Goal: Task Accomplishment & Management: Manage account settings

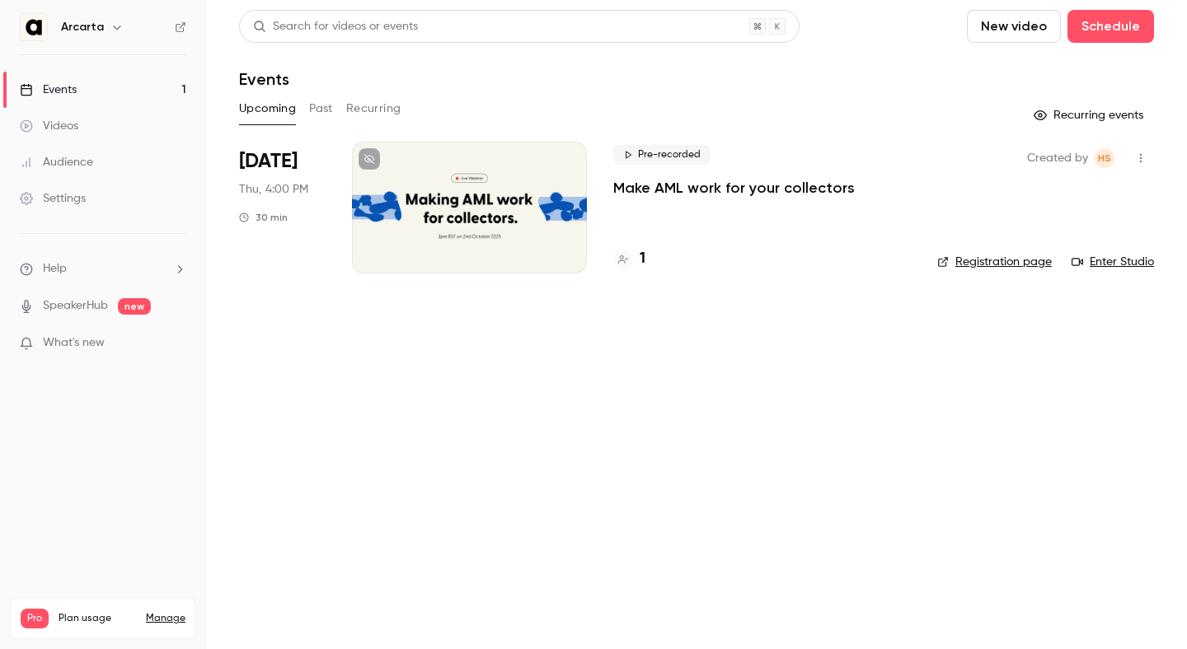
click at [697, 190] on p "Make AML work for your collectors" at bounding box center [733, 188] width 241 height 20
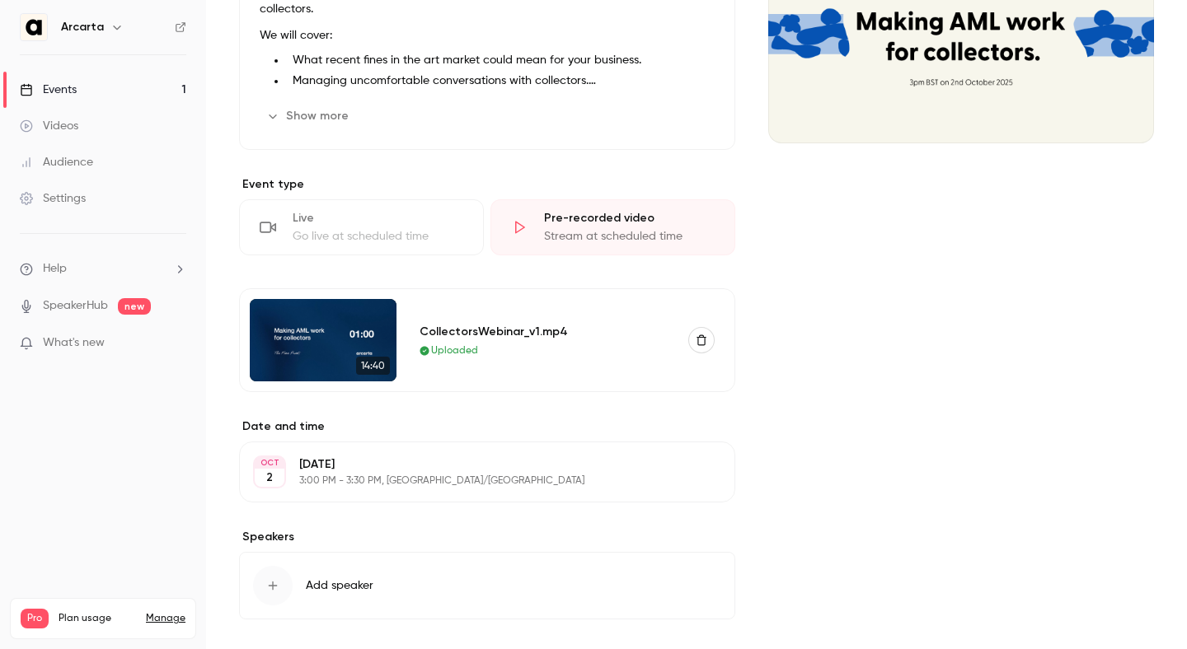
scroll to position [483, 0]
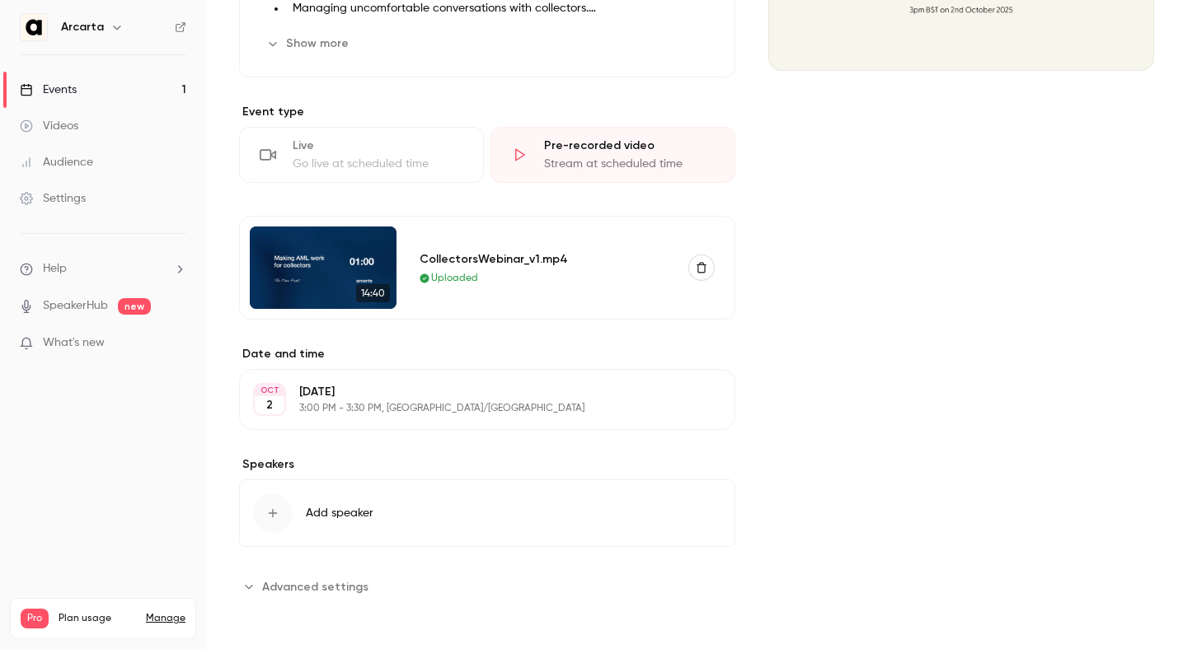
click at [337, 580] on span "Advanced settings" at bounding box center [315, 587] width 106 height 17
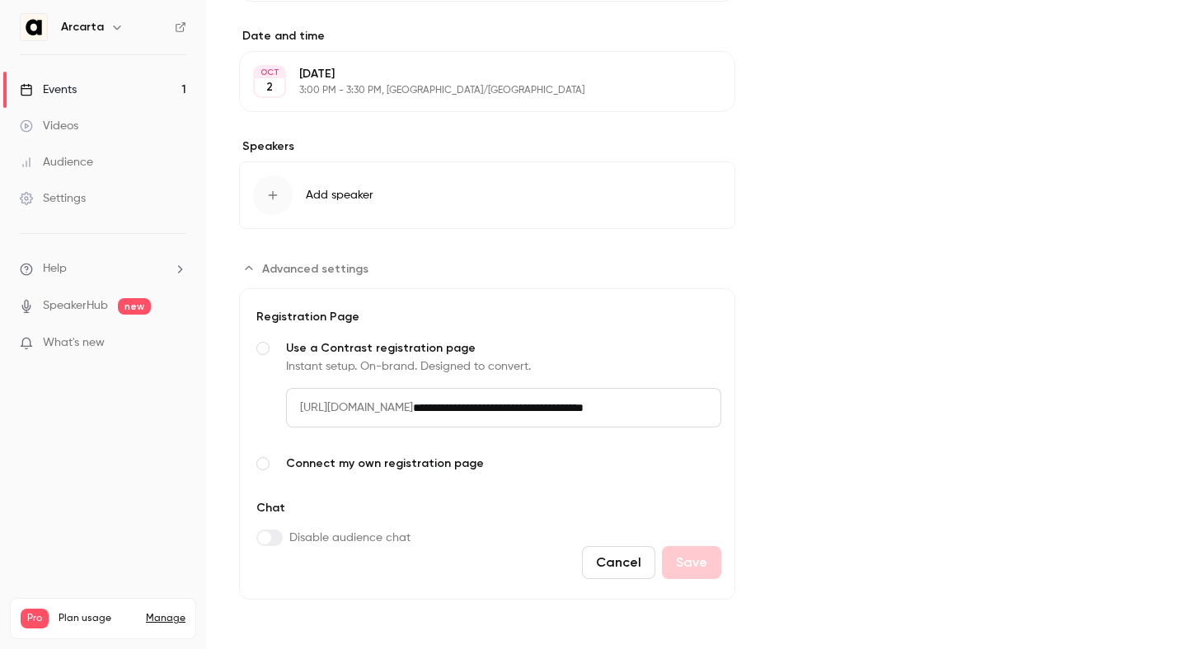
click at [543, 405] on input "**********" at bounding box center [567, 408] width 308 height 40
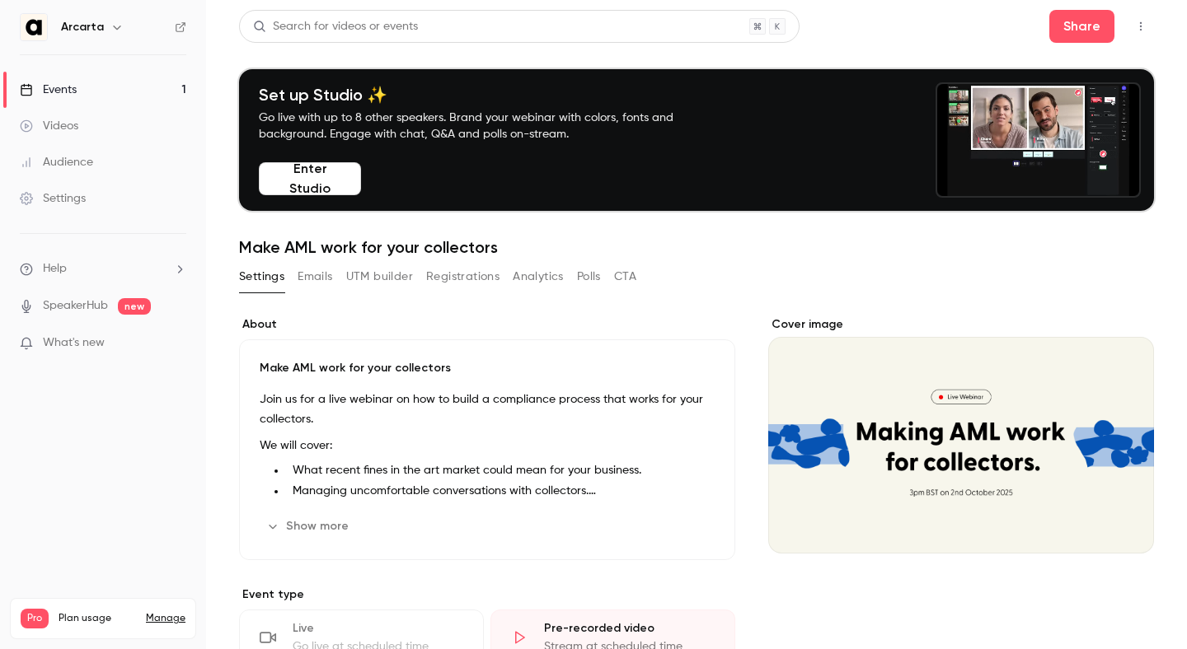
click at [469, 282] on button "Registrations" at bounding box center [462, 277] width 73 height 26
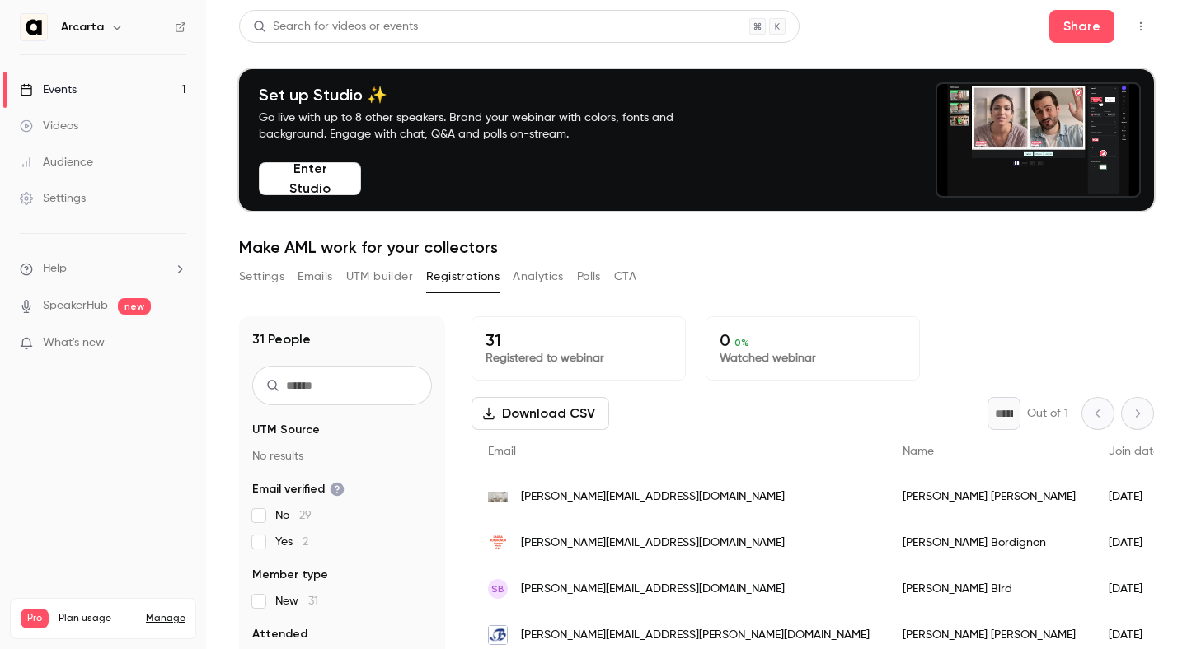
scroll to position [162, 0]
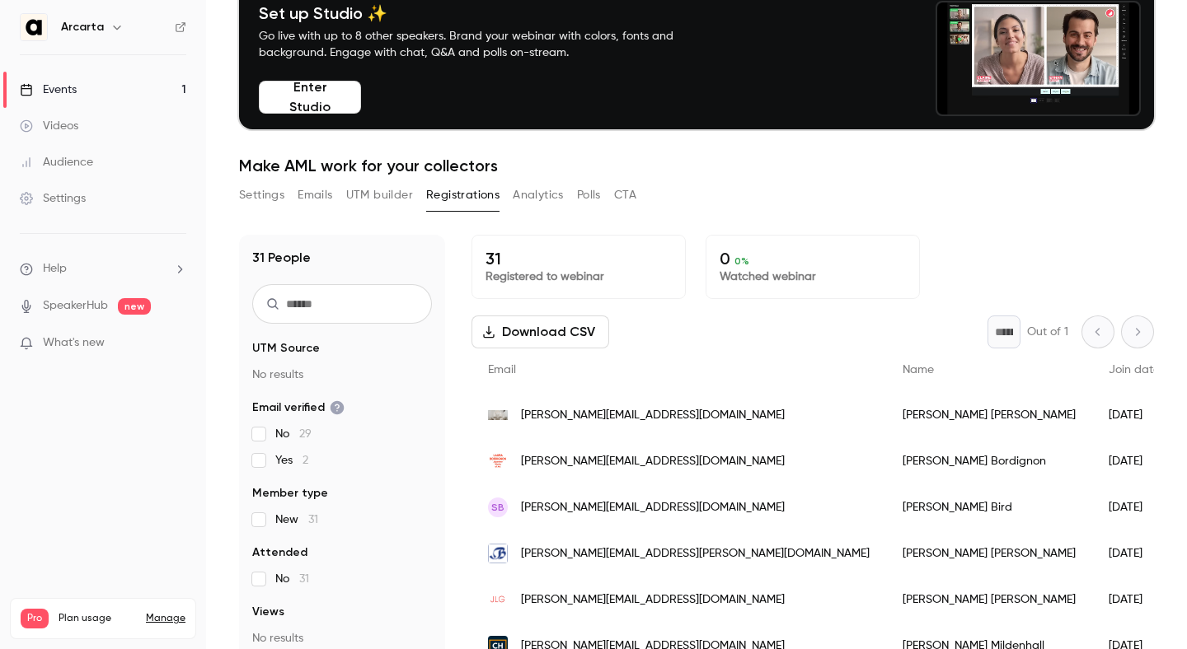
scroll to position [162, 0]
